Goal: Task Accomplishment & Management: Manage account settings

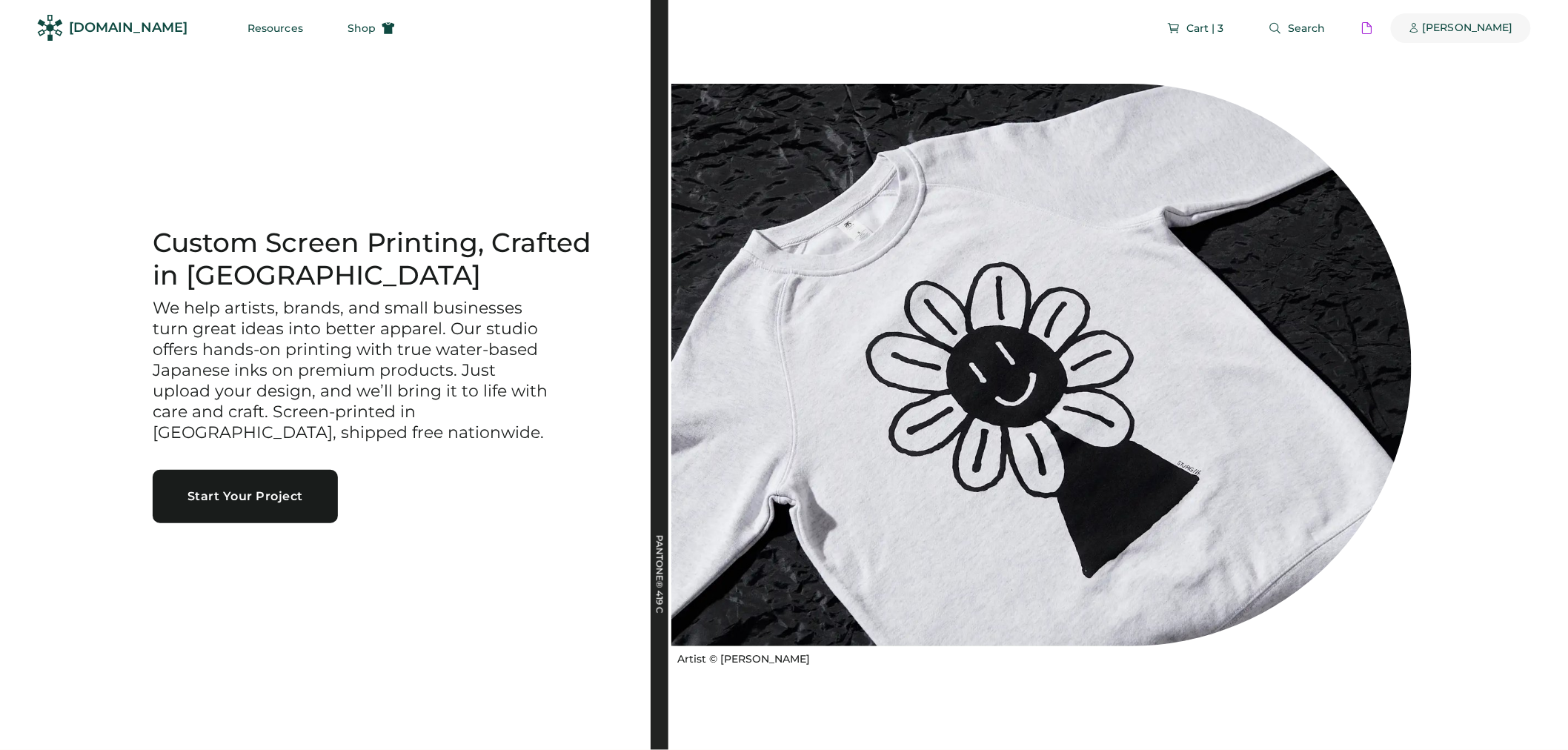
click at [1466, 40] on div "[PERSON_NAME]" at bounding box center [1468, 28] width 91 height 29
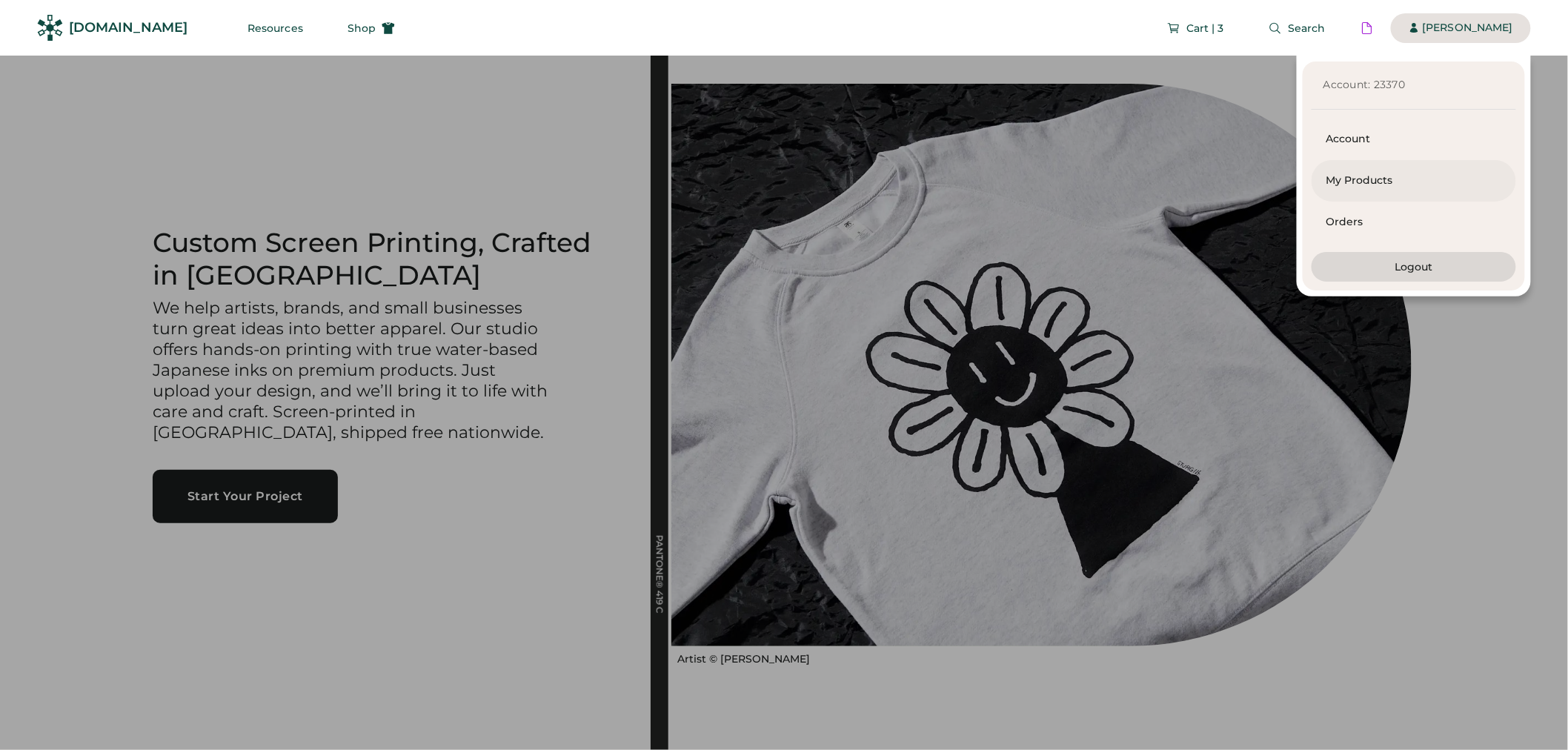
click at [1412, 184] on div "My Products" at bounding box center [1414, 180] width 175 height 15
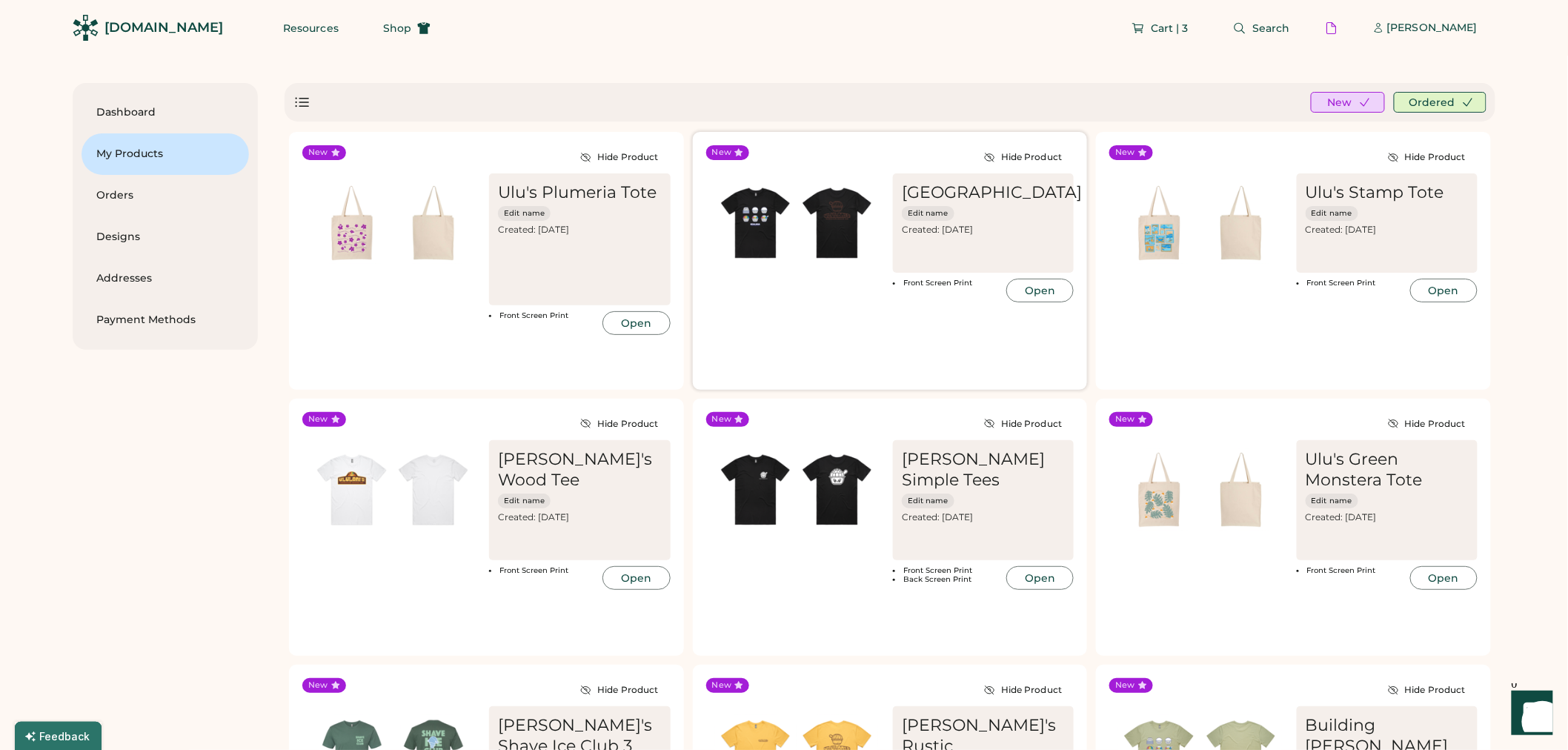
click at [979, 200] on div "Ulu University" at bounding box center [991, 192] width 180 height 21
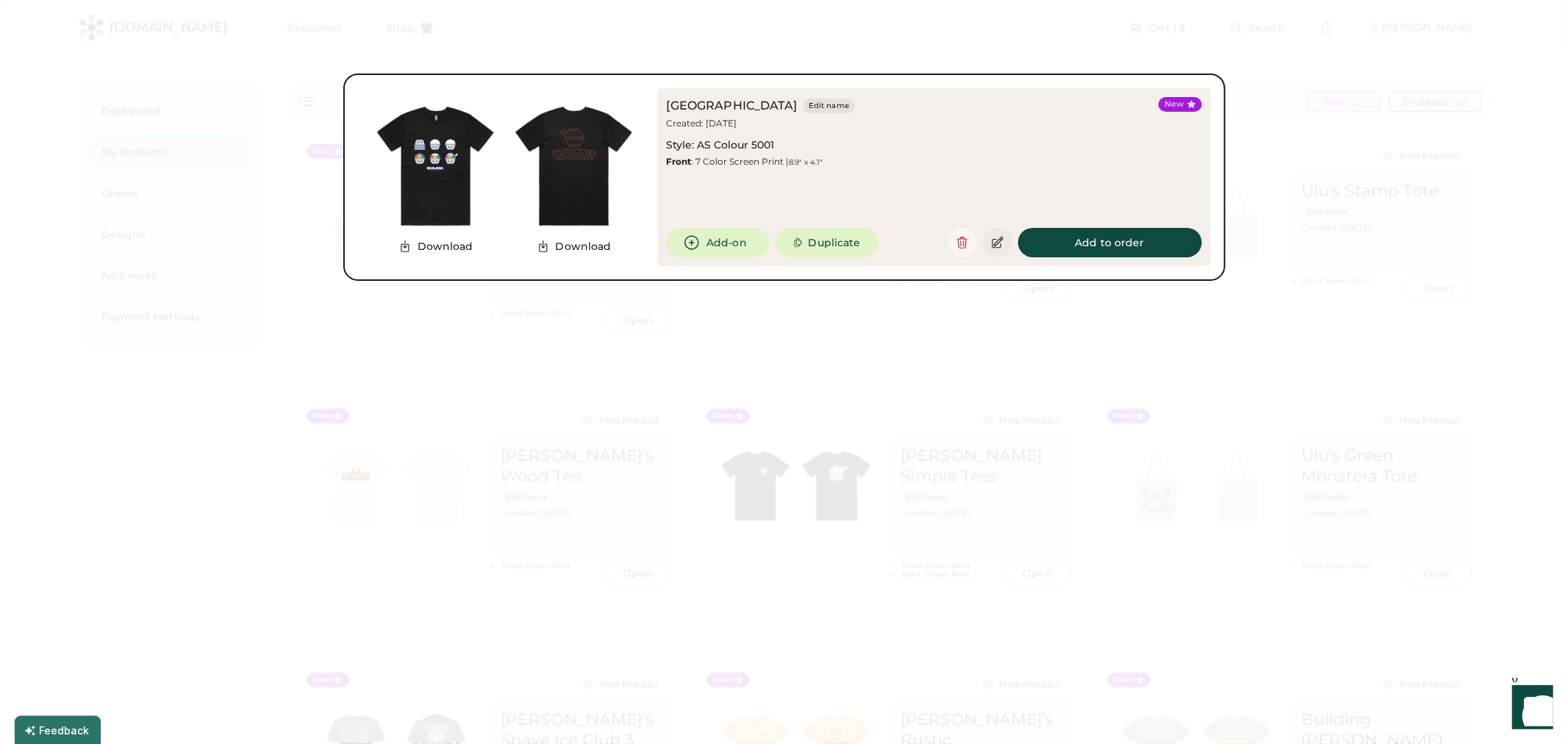
click at [1005, 243] on button at bounding box center [997, 242] width 29 height 29
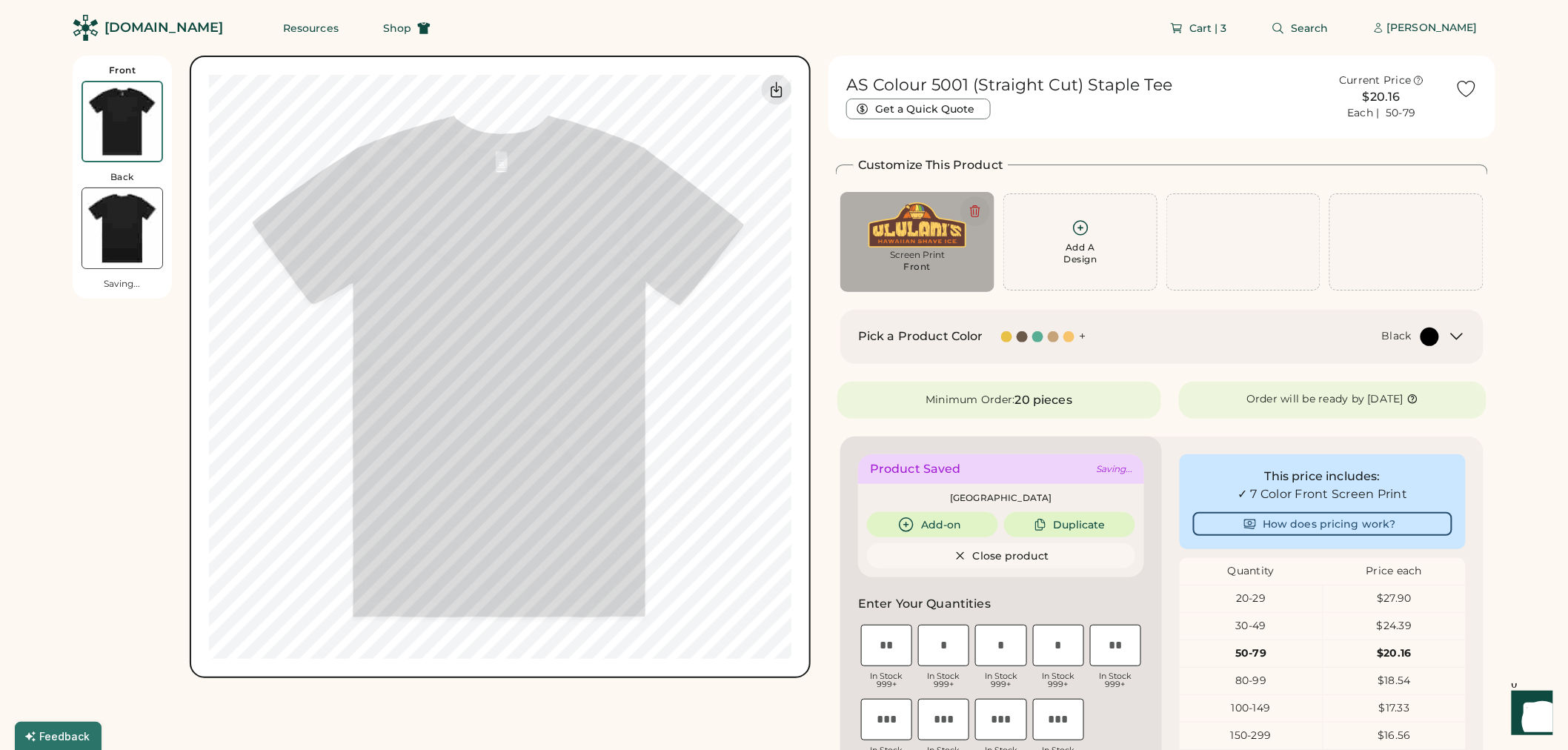
click at [979, 206] on icon at bounding box center [975, 211] width 9 height 11
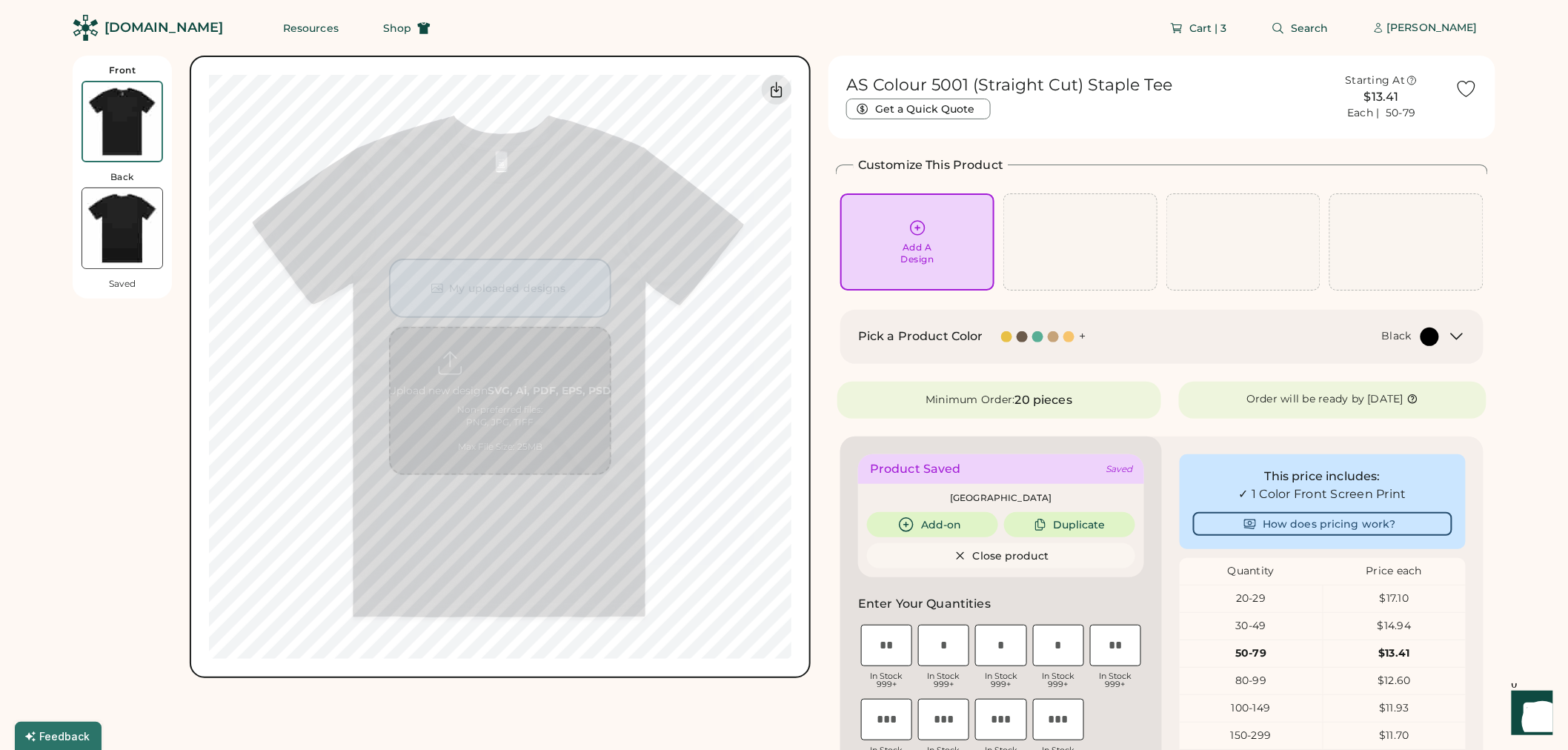
click at [83, 212] on img at bounding box center [122, 228] width 80 height 80
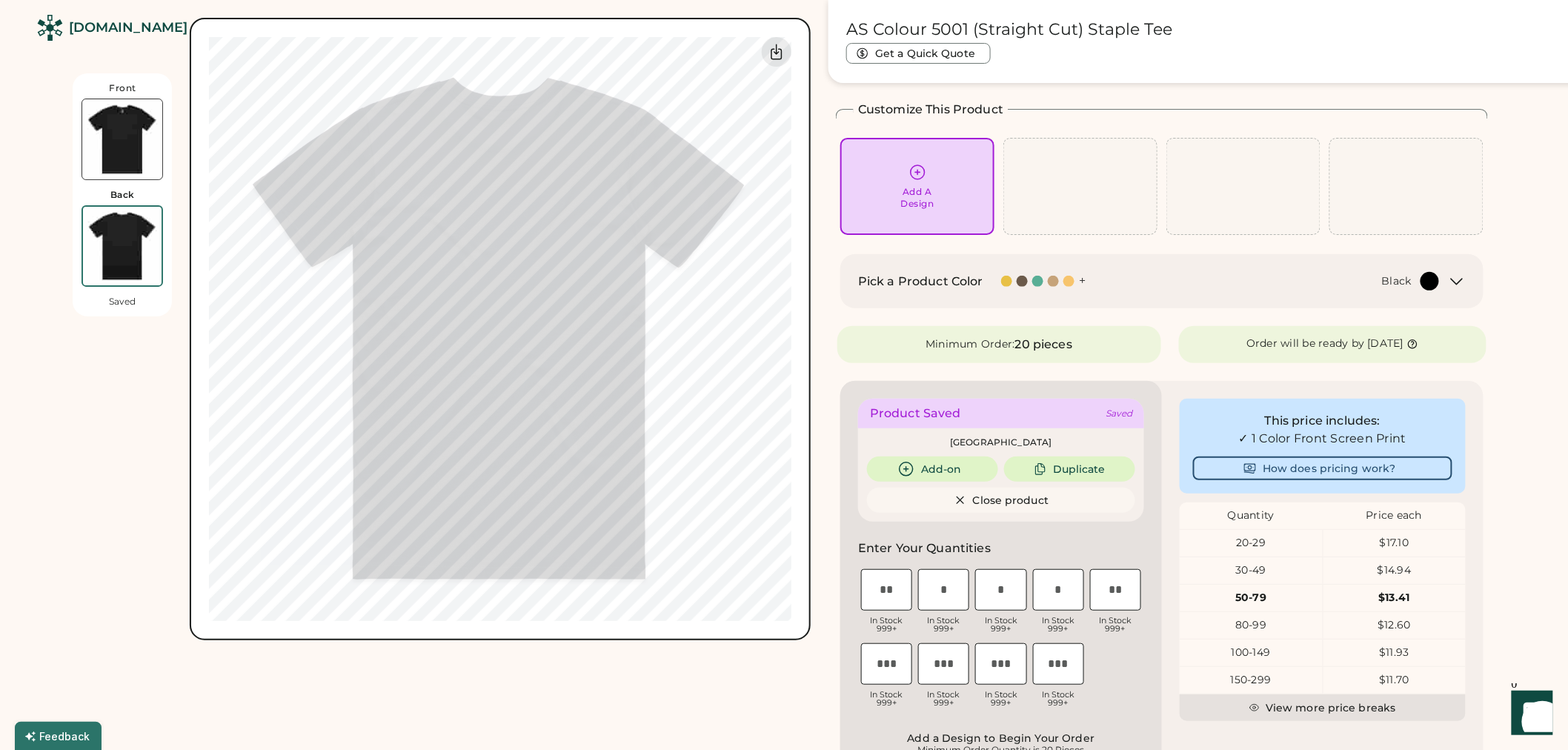
click at [156, 138] on img at bounding box center [122, 139] width 80 height 80
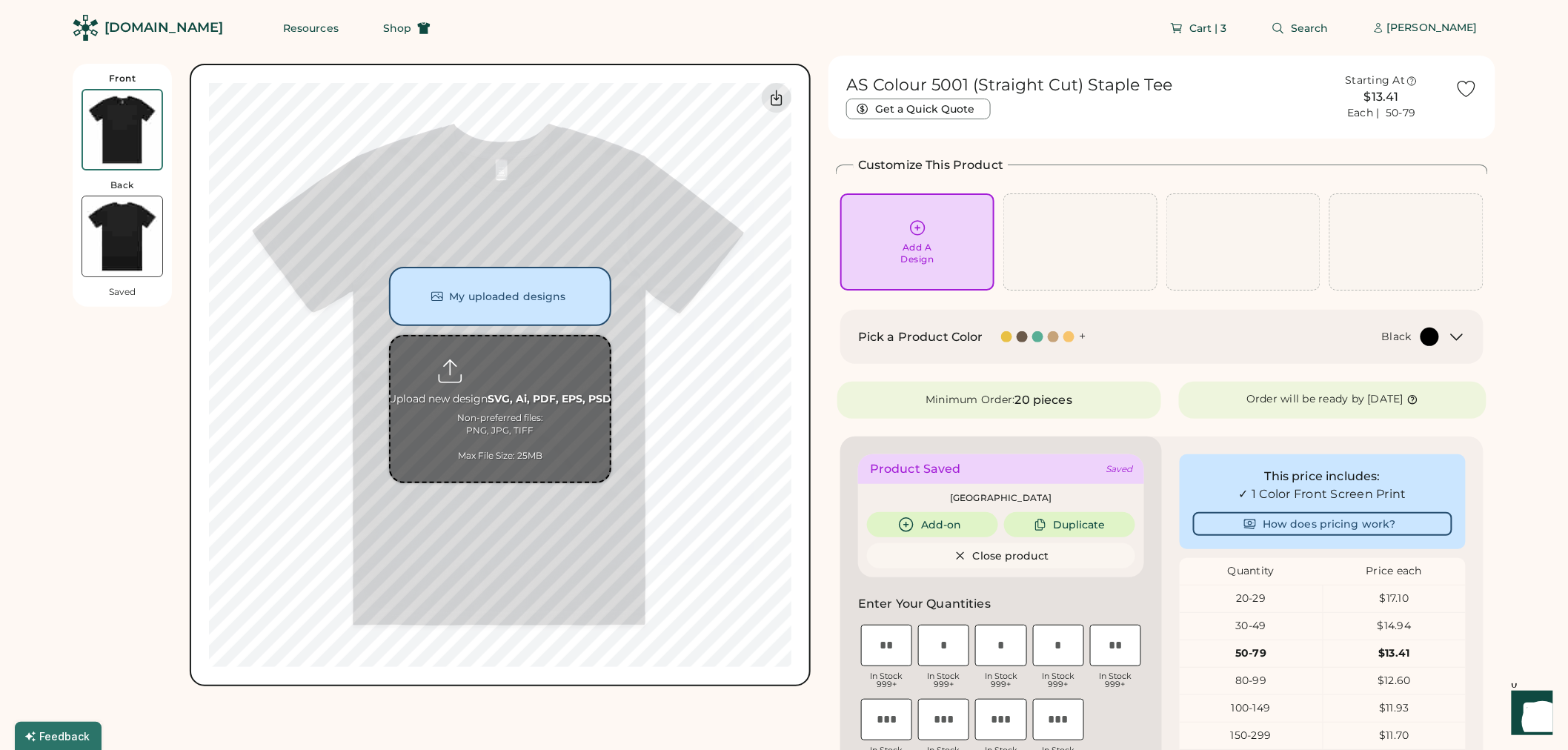
click at [551, 361] on input "file" at bounding box center [500, 409] width 219 height 145
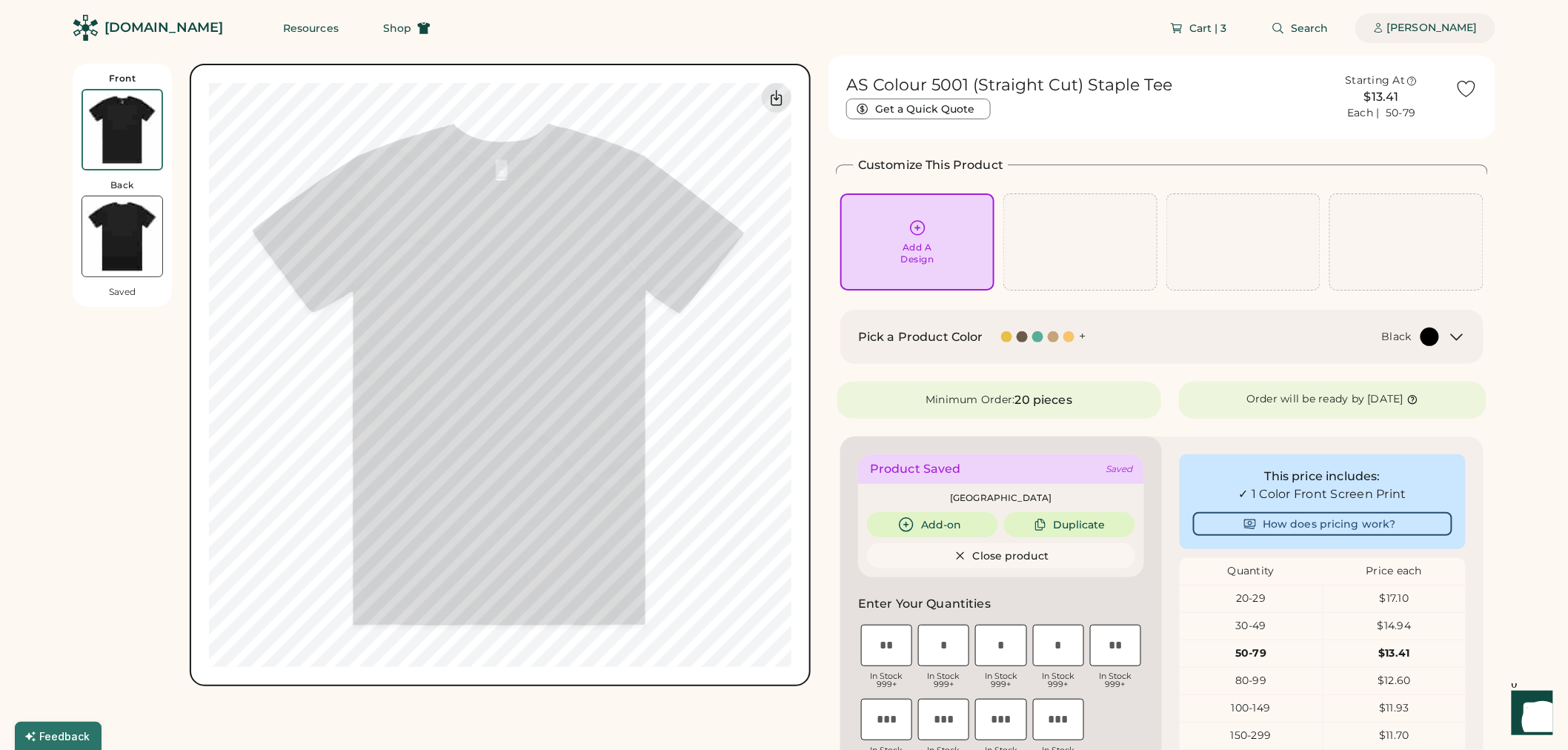
click at [1460, 25] on div "[PERSON_NAME]" at bounding box center [1432, 28] width 91 height 15
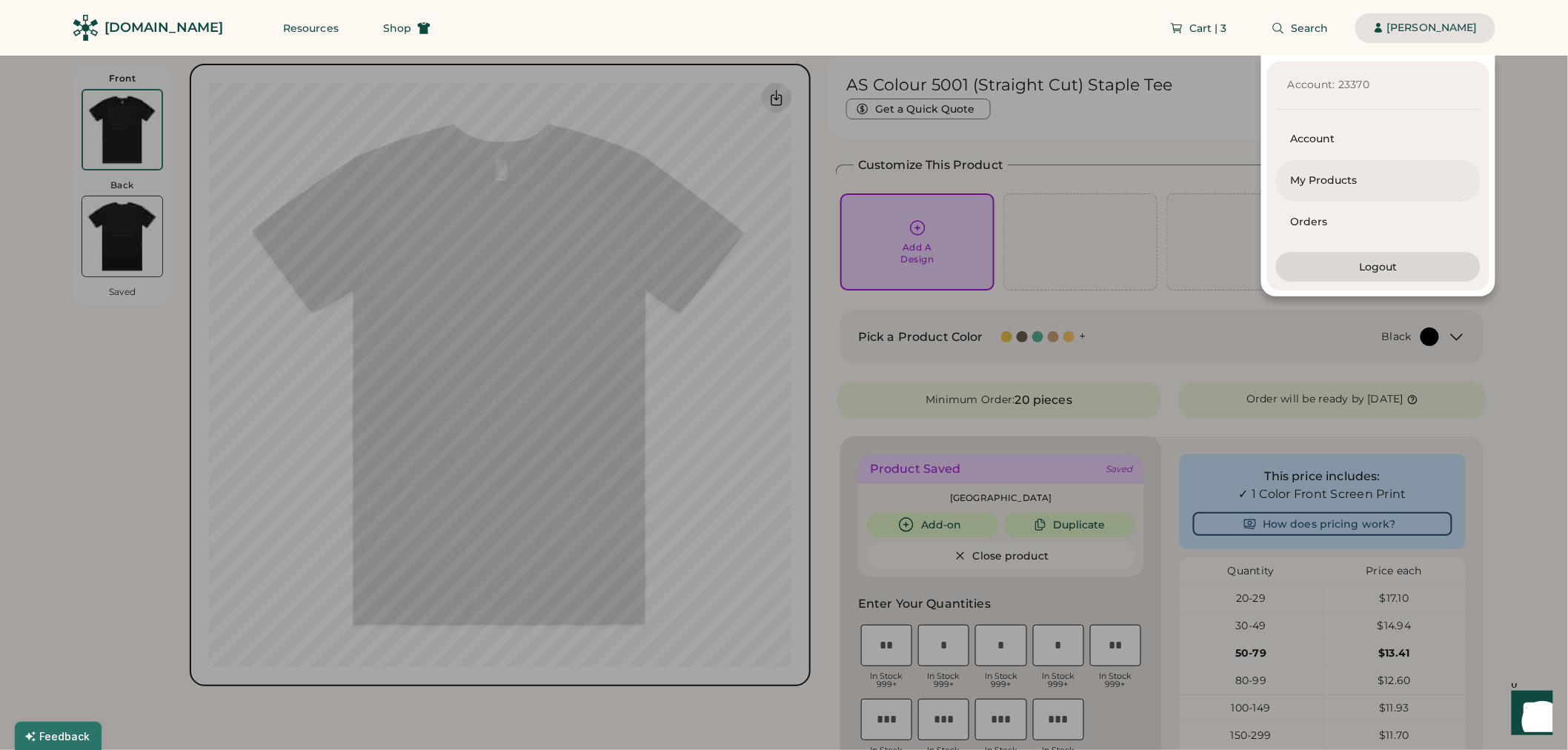
click at [1404, 191] on div "My Products" at bounding box center [1378, 181] width 175 height 41
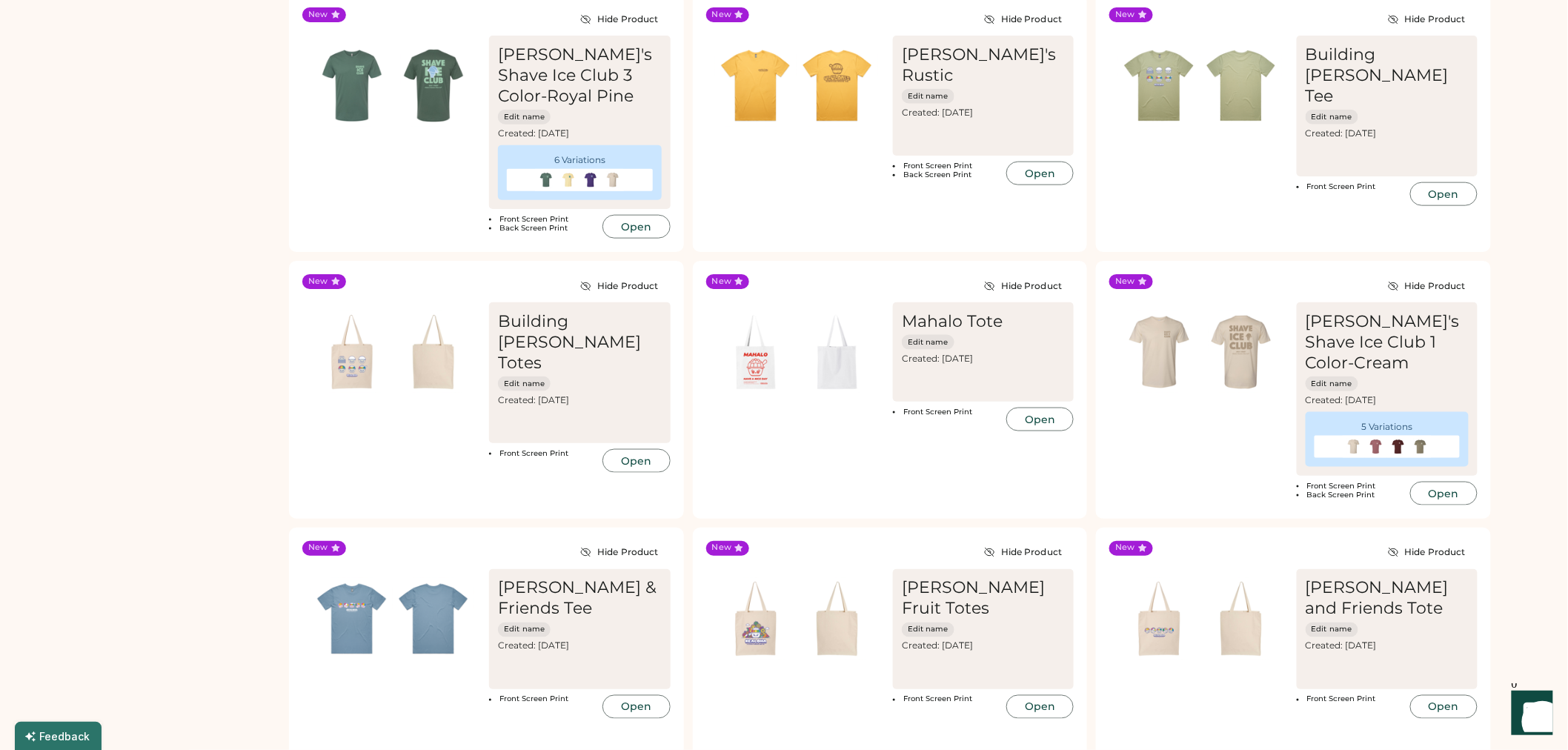
scroll to position [658, 0]
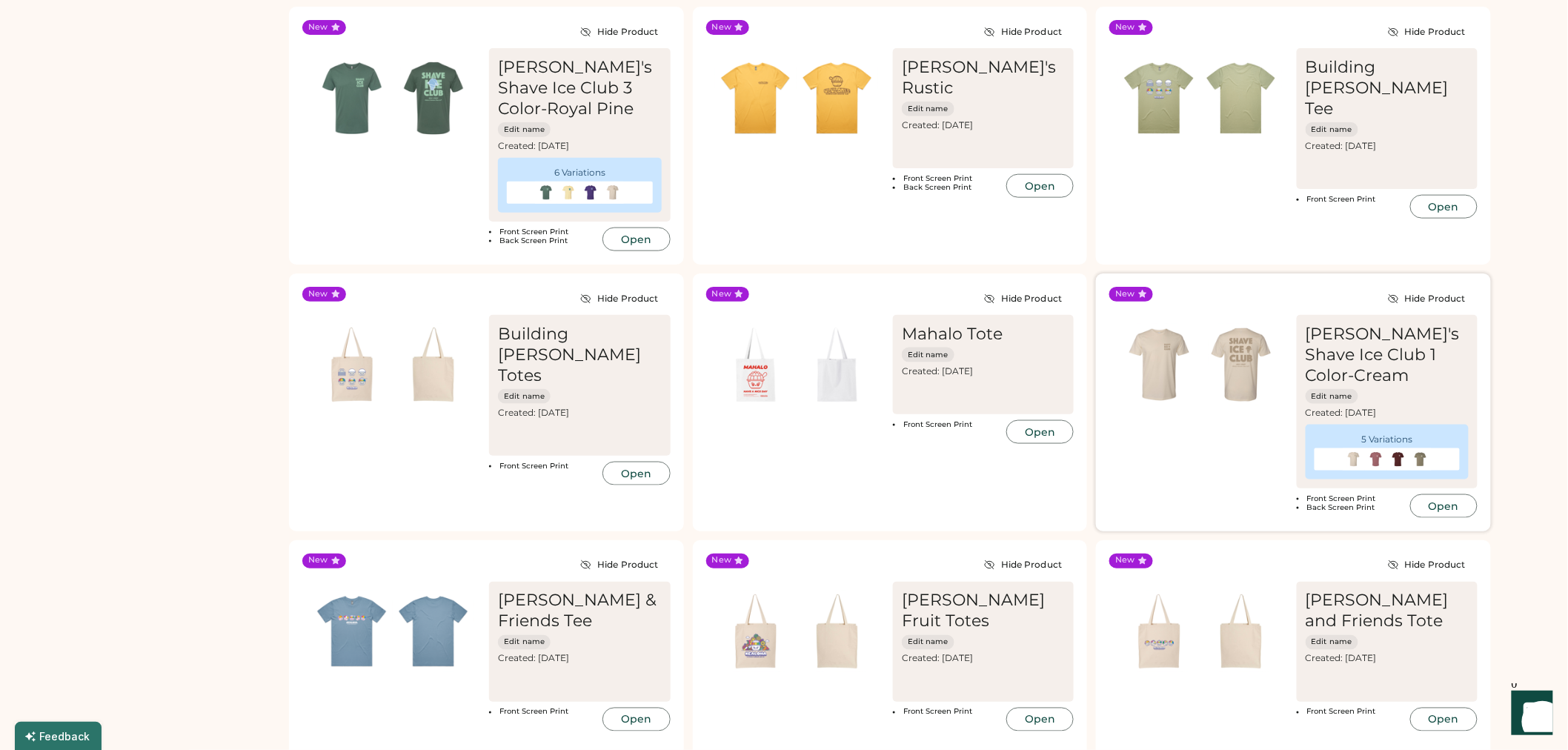
click at [1427, 350] on div "Ululani's Shave Ice Club 1 Color-Cream" at bounding box center [1387, 355] width 163 height 62
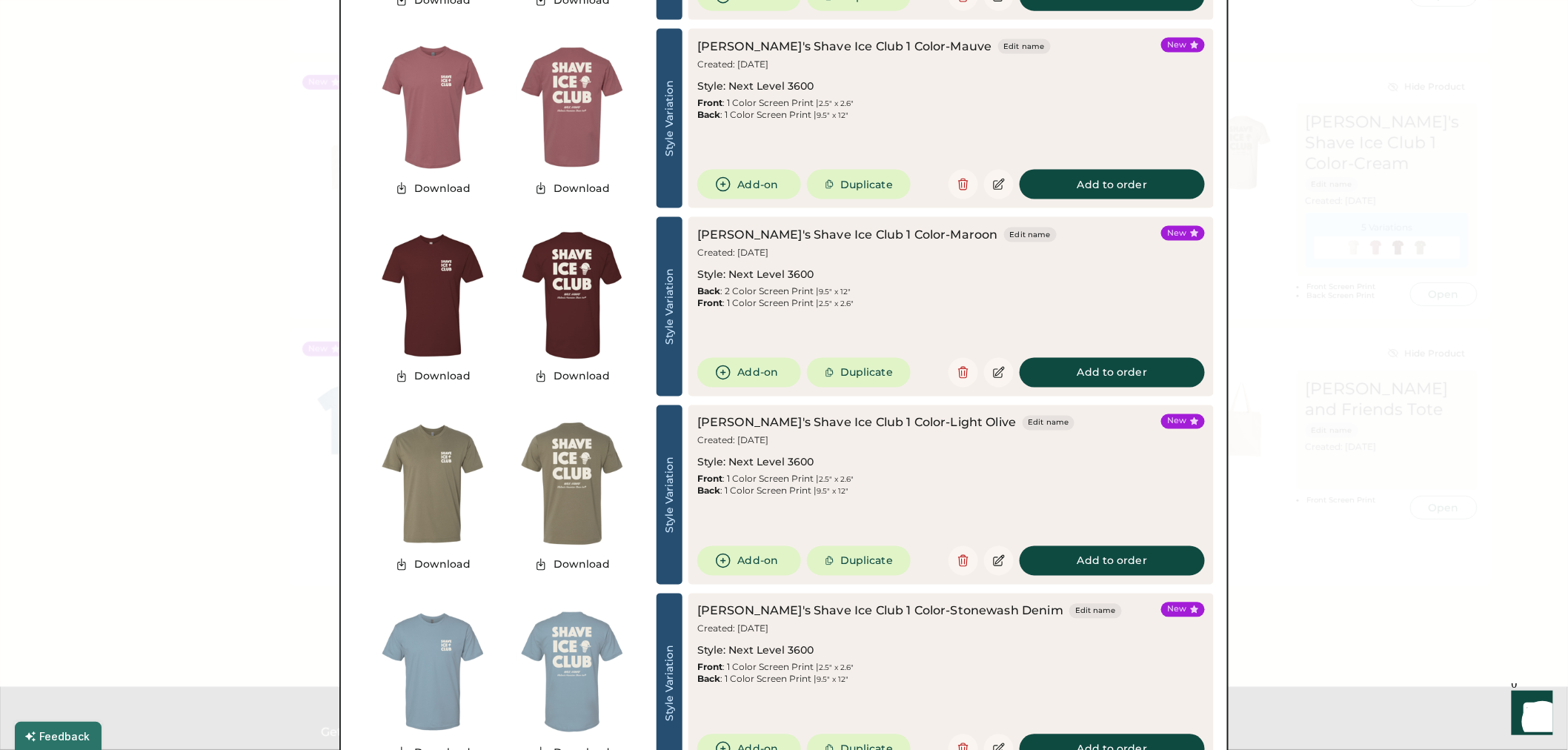
scroll to position [906, 0]
